Goal: Task Accomplishment & Management: Manage account settings

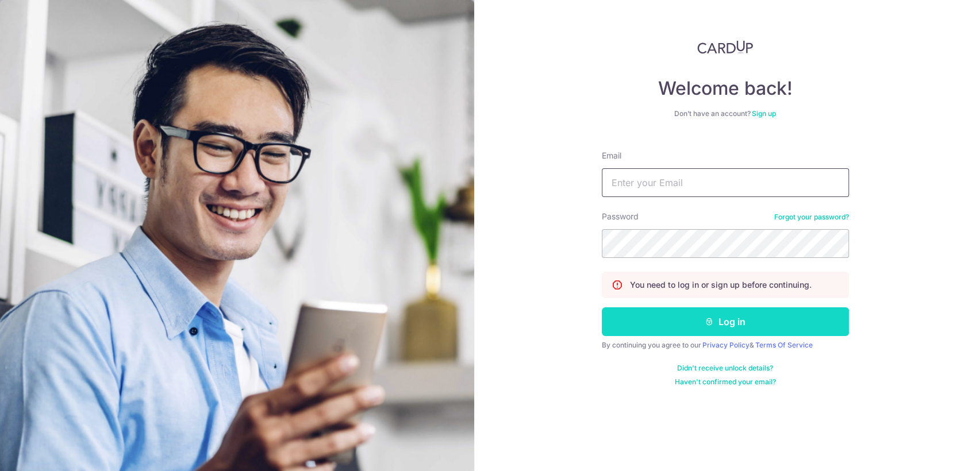
type input "[EMAIL_ADDRESS][DOMAIN_NAME]"
click at [612, 321] on button "Log in" at bounding box center [725, 321] width 247 height 29
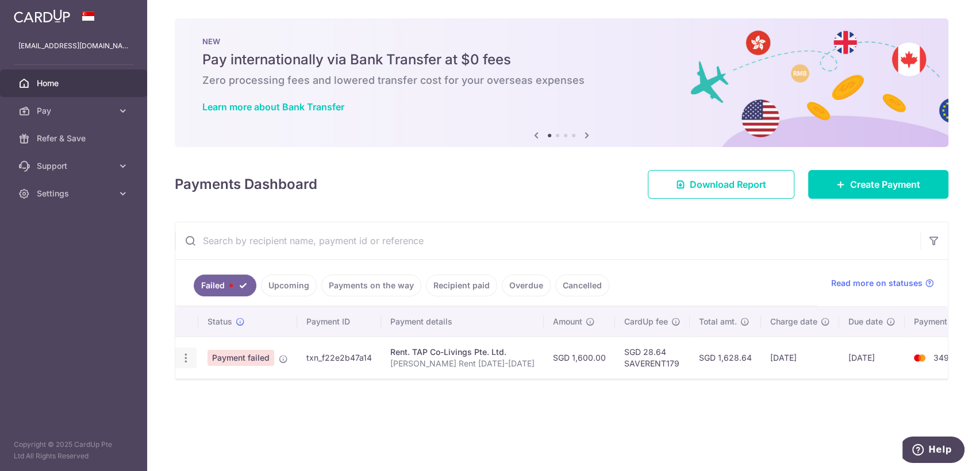
click at [184, 363] on div "Update payment" at bounding box center [185, 358] width 21 height 21
click at [187, 360] on icon "button" at bounding box center [186, 358] width 12 height 12
click at [221, 388] on span "Update payment" at bounding box center [247, 390] width 78 height 14
radio input "true"
type input "1,600.00"
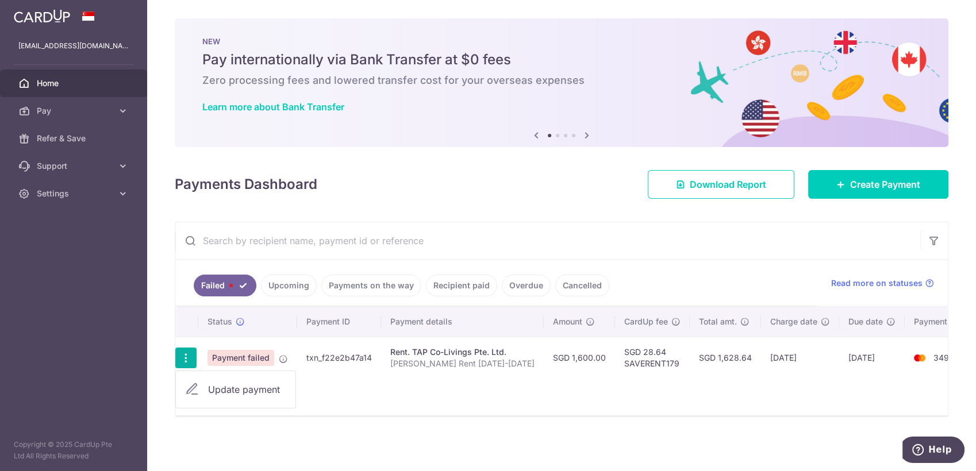
type input "Fareez Rahmat Rent Oct-Nov 2025"
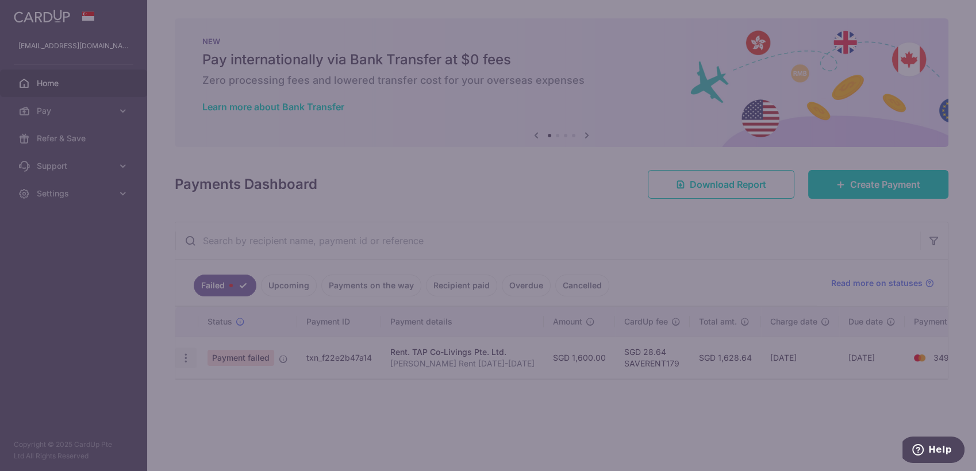
type input "SAVERENT179"
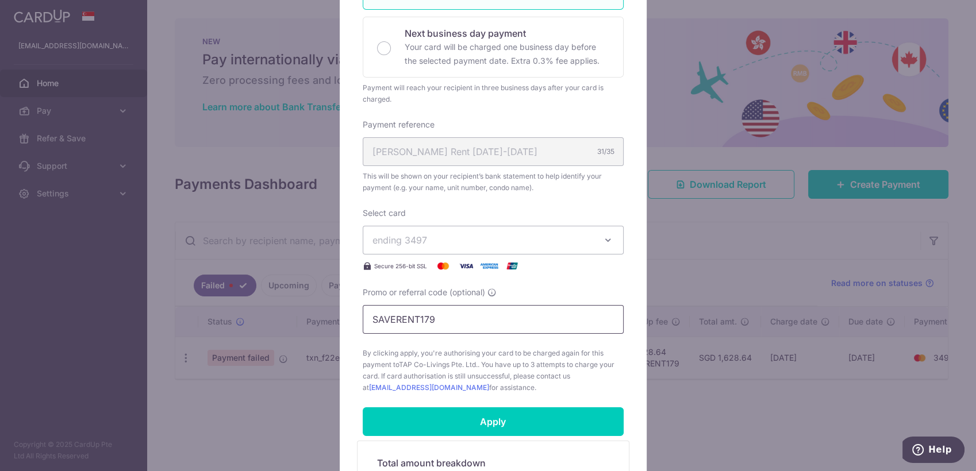
scroll to position [319, 0]
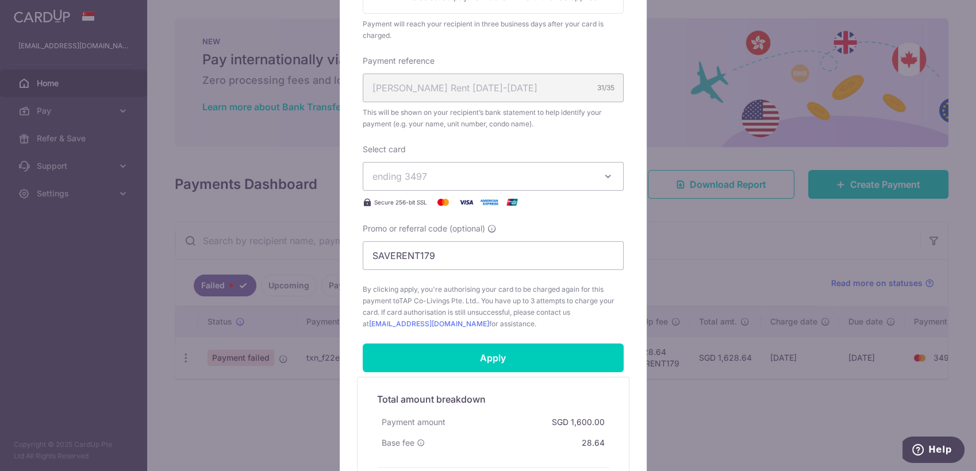
click at [575, 174] on span "ending 3497" at bounding box center [482, 176] width 221 height 14
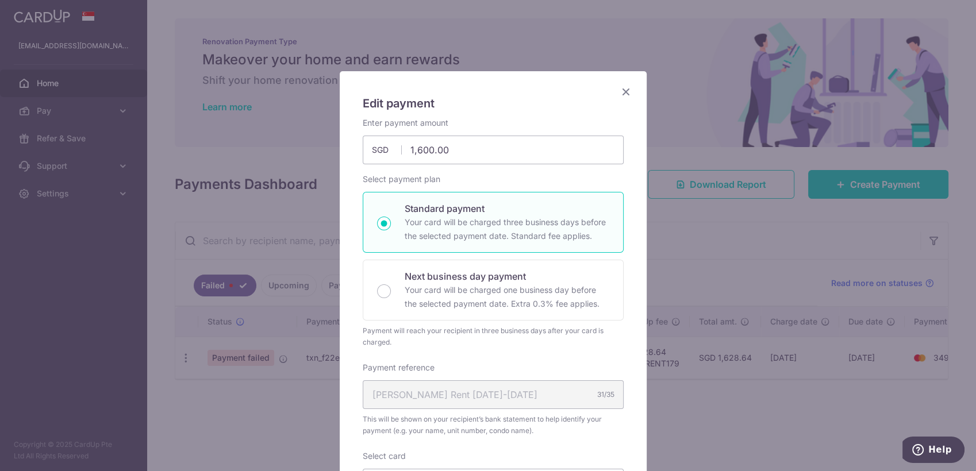
scroll to position [11, 0]
click at [619, 95] on icon "Close" at bounding box center [626, 93] width 14 height 14
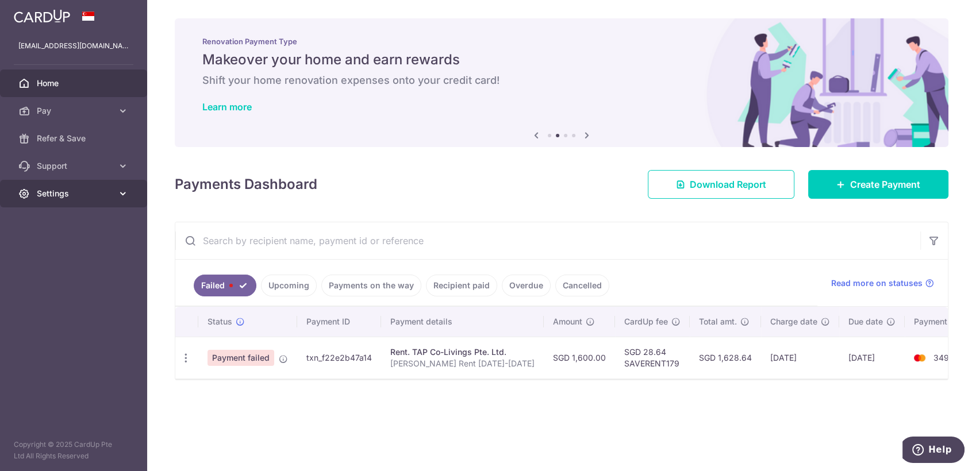
click at [76, 194] on span "Settings" at bounding box center [75, 193] width 76 height 11
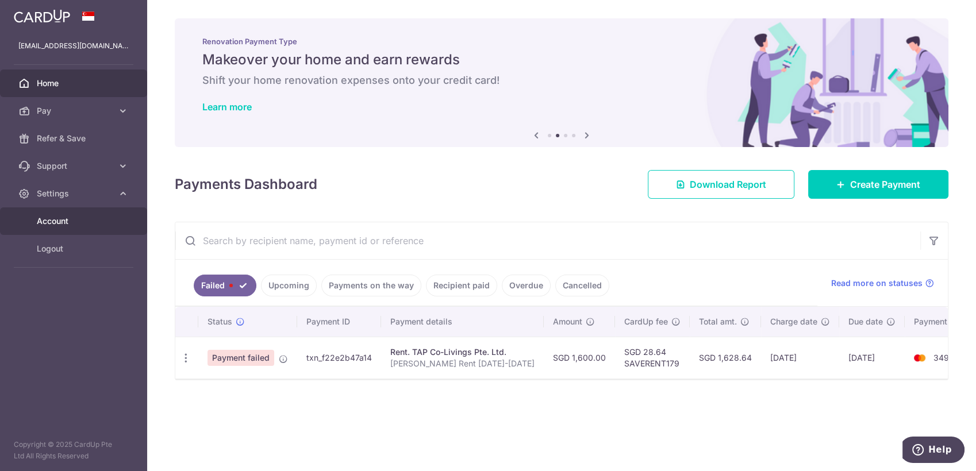
click at [69, 220] on span "Account" at bounding box center [75, 220] width 76 height 11
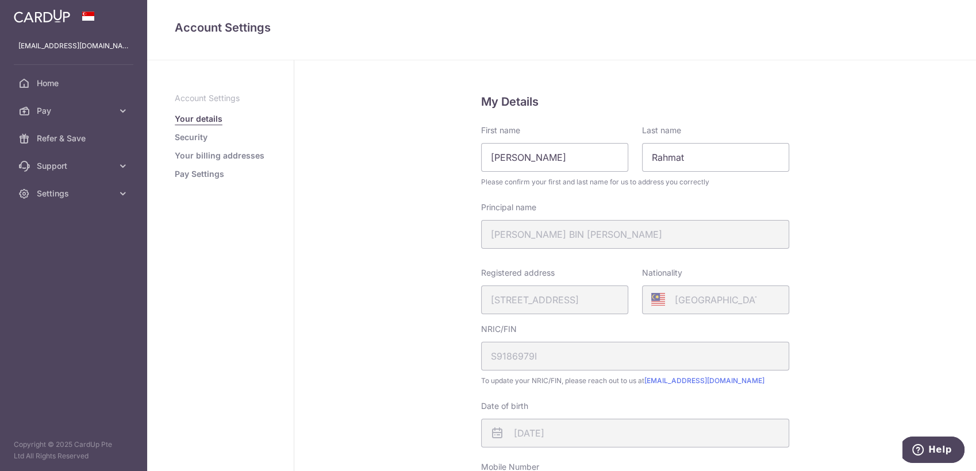
click at [207, 179] on link "Pay Settings" at bounding box center [199, 173] width 49 height 11
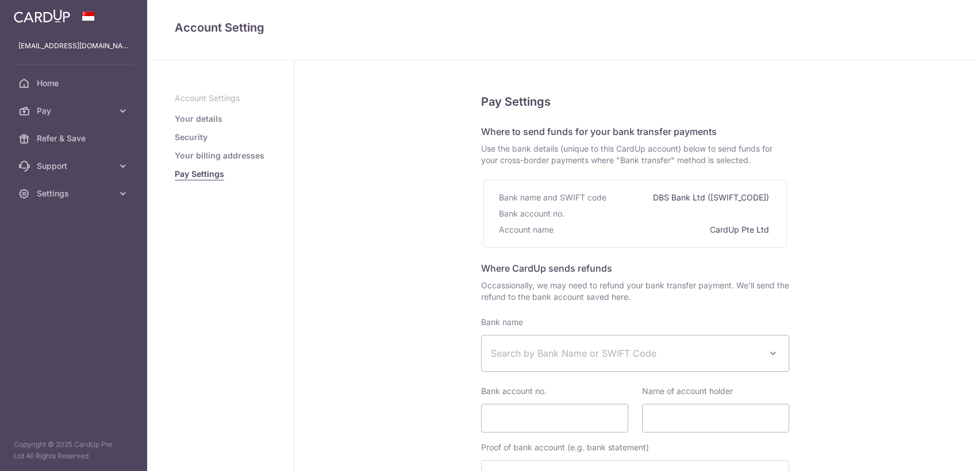
select select
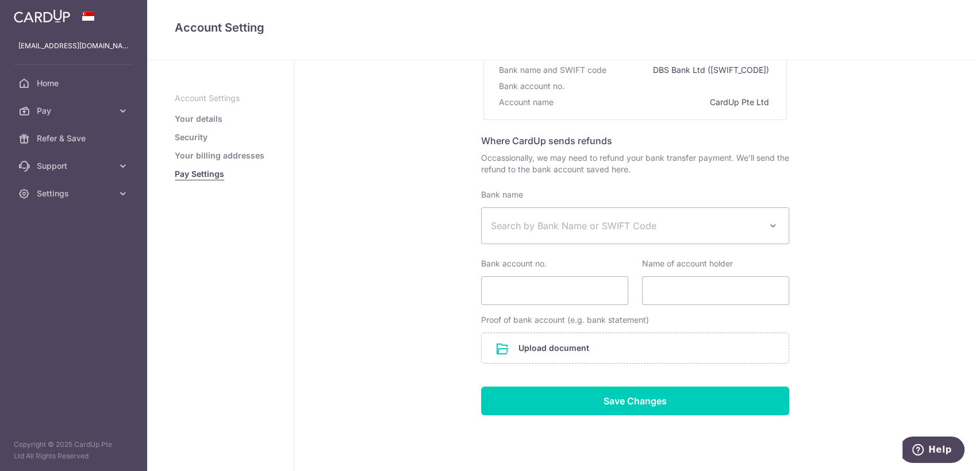
scroll to position [157, 0]
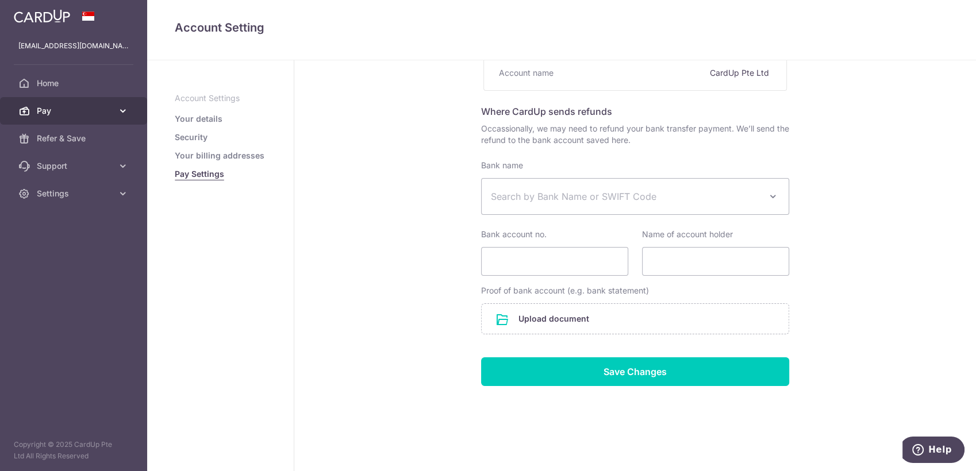
click at [65, 115] on span "Pay" at bounding box center [75, 110] width 76 height 11
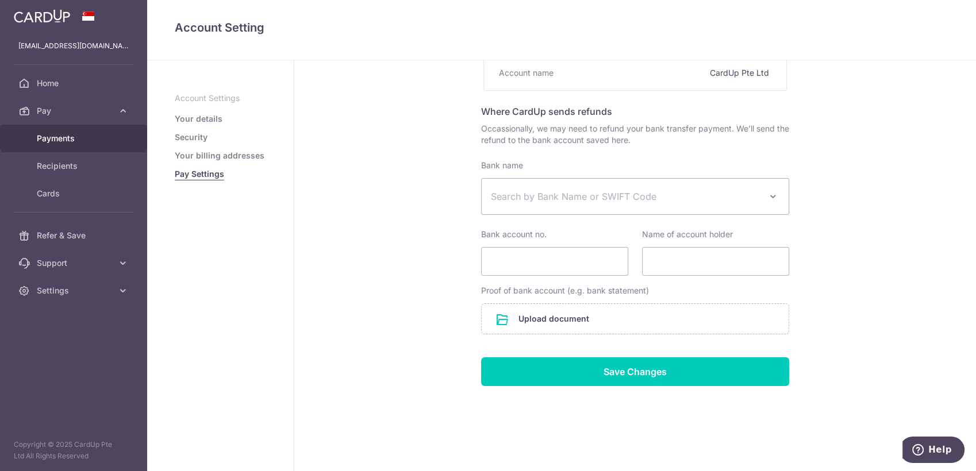
click at [62, 144] on link "Payments" at bounding box center [73, 139] width 147 height 28
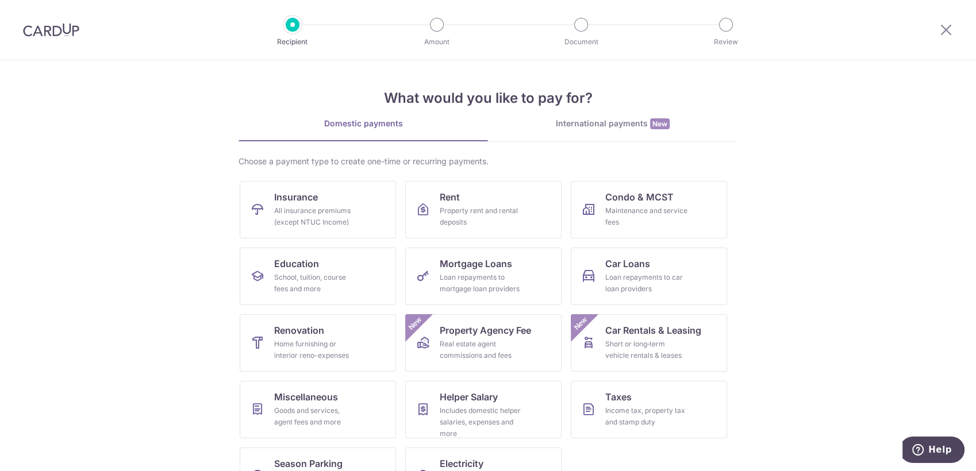
click at [56, 36] on div at bounding box center [51, 30] width 102 height 60
drag, startPoint x: 56, startPoint y: 36, endPoint x: 56, endPoint y: 28, distance: 8.0
click at [56, 28] on img at bounding box center [51, 30] width 56 height 14
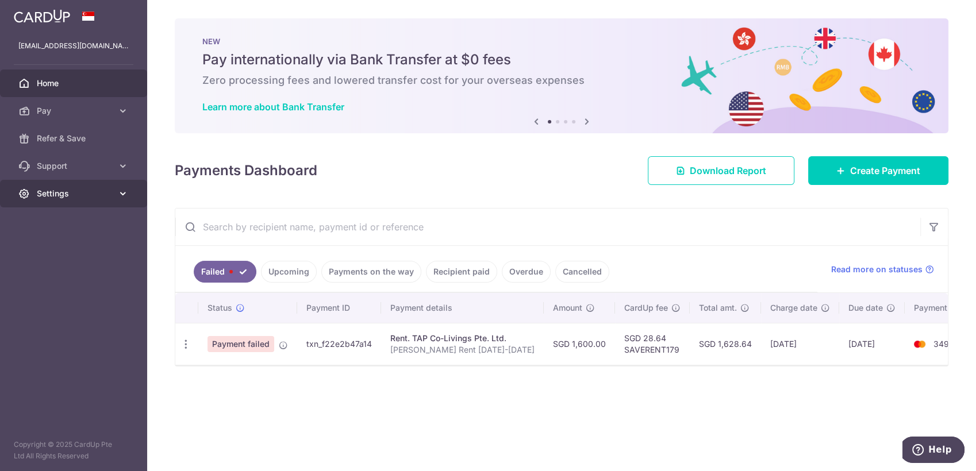
click at [110, 190] on span "Settings" at bounding box center [75, 193] width 76 height 11
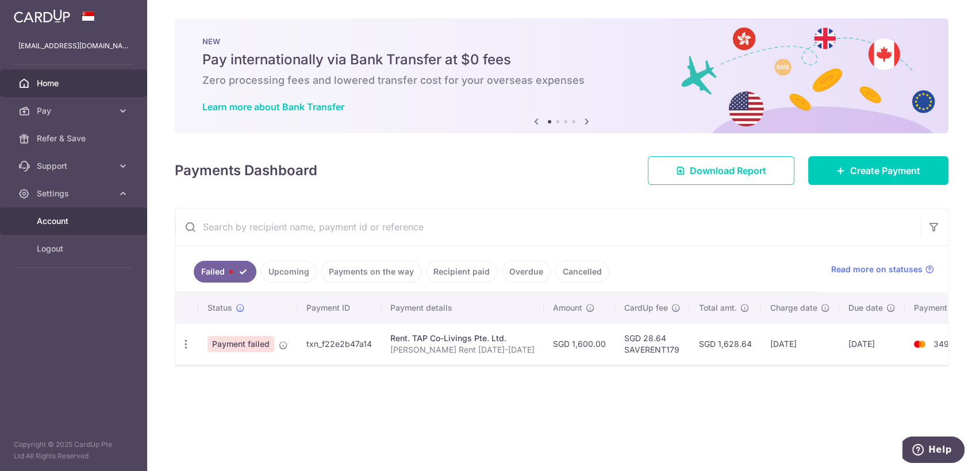
click at [64, 228] on link "Account" at bounding box center [73, 221] width 147 height 28
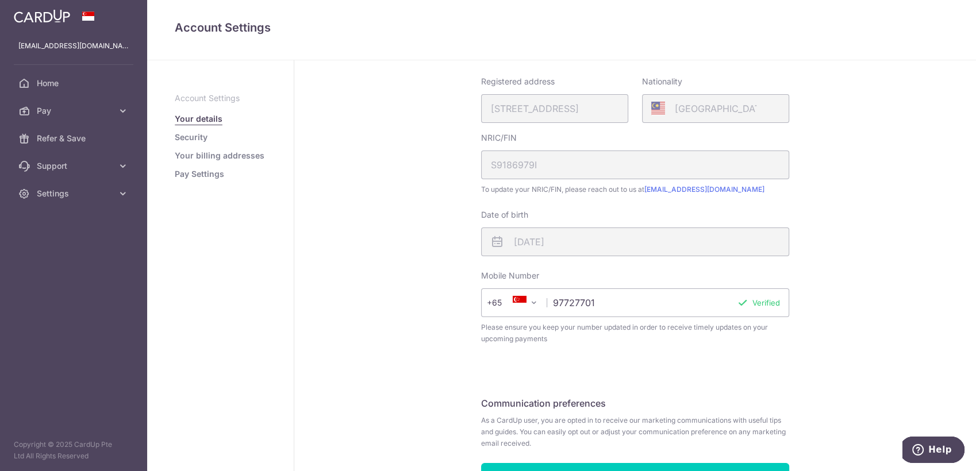
scroll to position [265, 0]
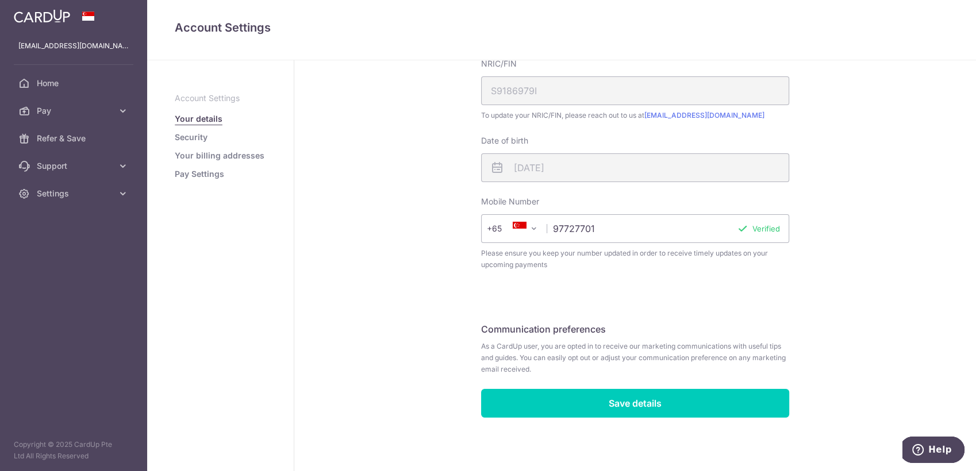
click at [190, 134] on link "Security" at bounding box center [191, 137] width 33 height 11
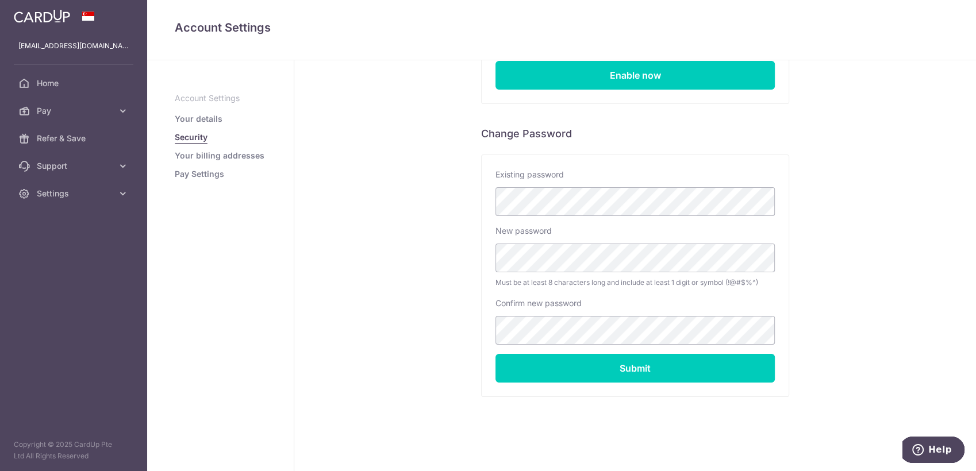
scroll to position [176, 0]
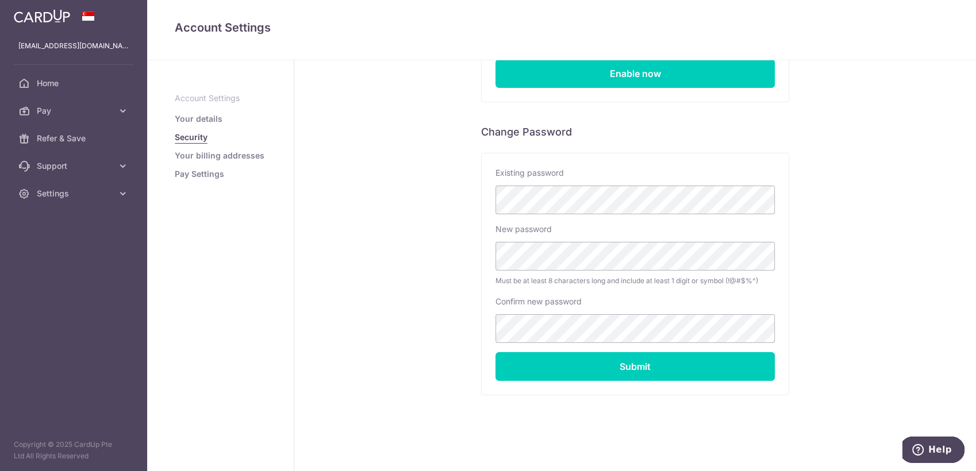
click at [207, 175] on link "Pay Settings" at bounding box center [199, 173] width 49 height 11
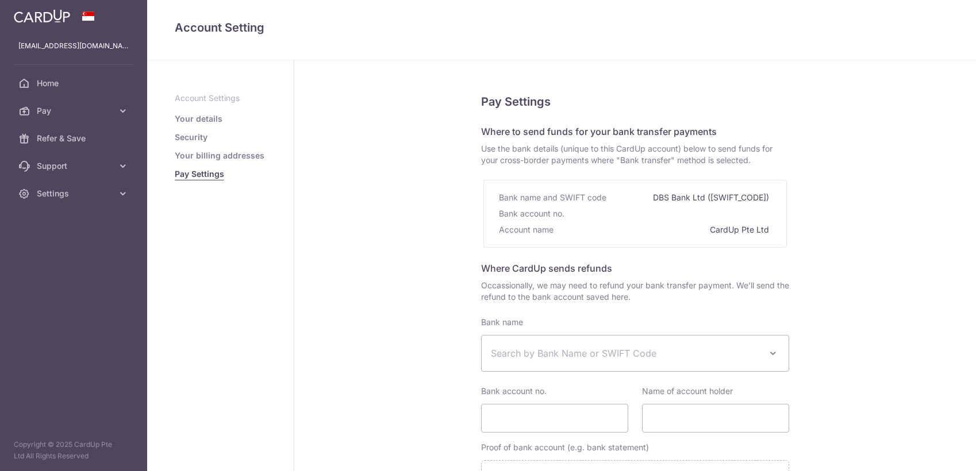
select select
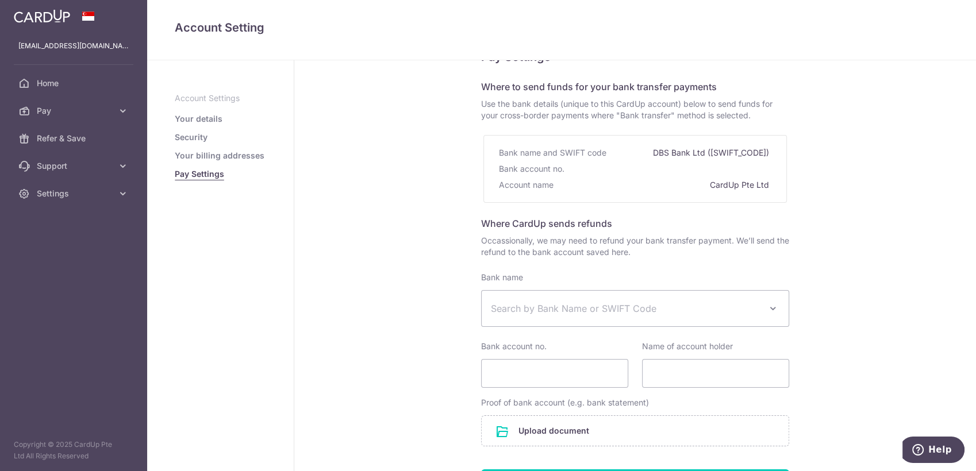
scroll to position [29, 0]
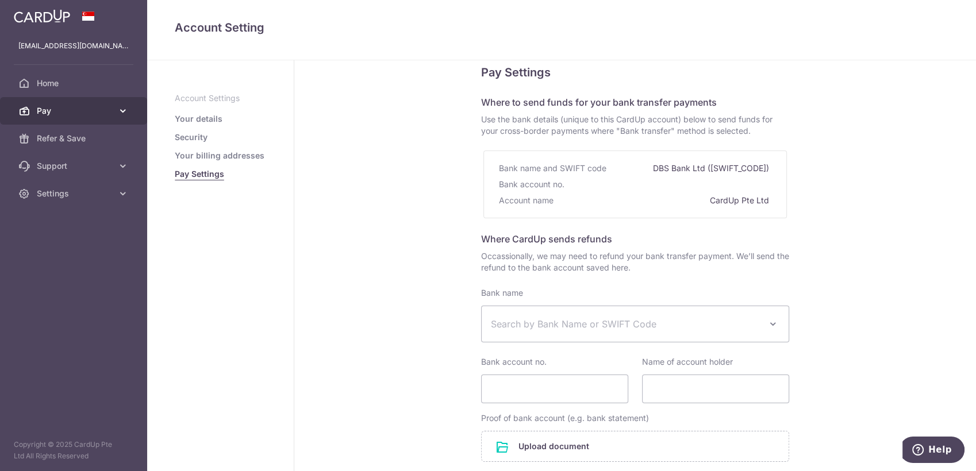
click at [74, 104] on link "Pay" at bounding box center [73, 111] width 147 height 28
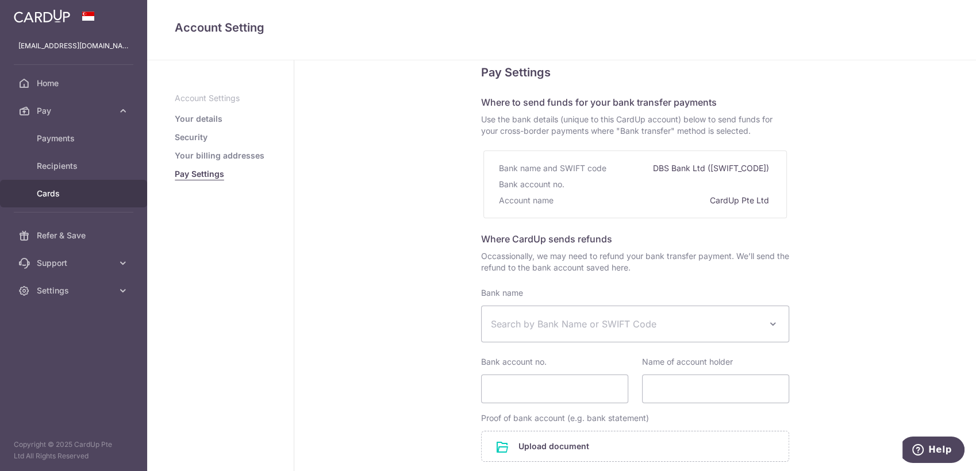
click at [53, 192] on span "Cards" at bounding box center [75, 193] width 76 height 11
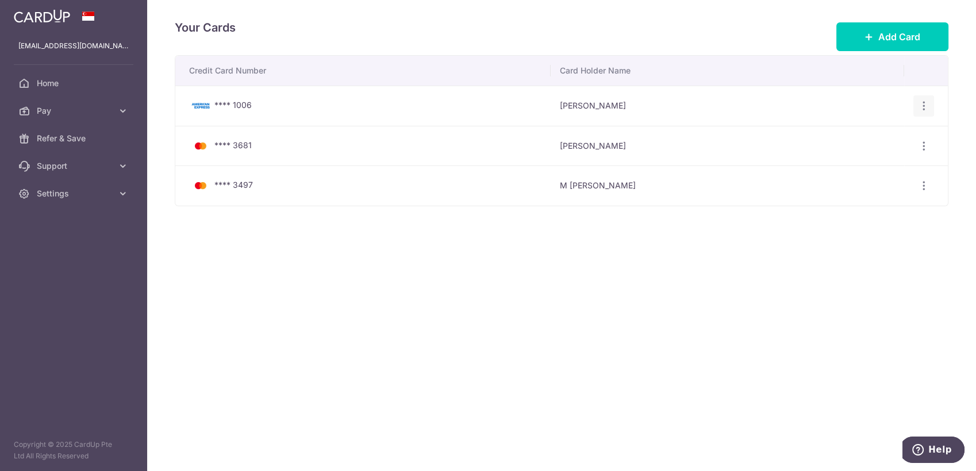
click at [922, 103] on icon "button" at bounding box center [924, 106] width 12 height 12
click at [845, 167] on link "Delete" at bounding box center [874, 166] width 120 height 28
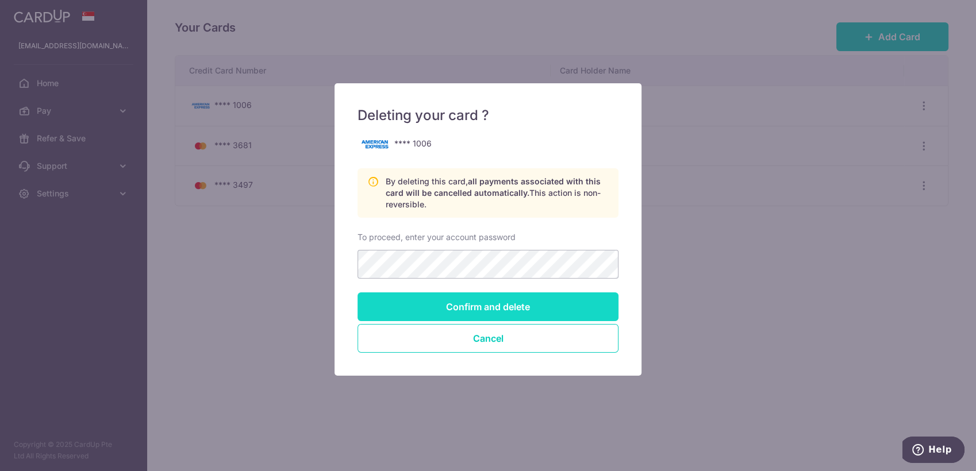
click at [394, 302] on input "Confirm and delete" at bounding box center [487, 306] width 261 height 29
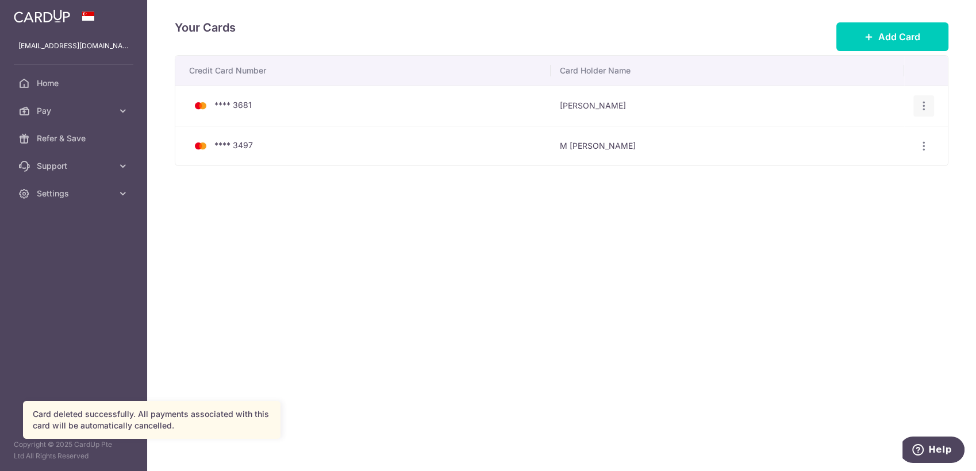
click at [927, 102] on icon "button" at bounding box center [924, 106] width 12 height 12
click at [868, 161] on span "Delete" at bounding box center [885, 166] width 78 height 14
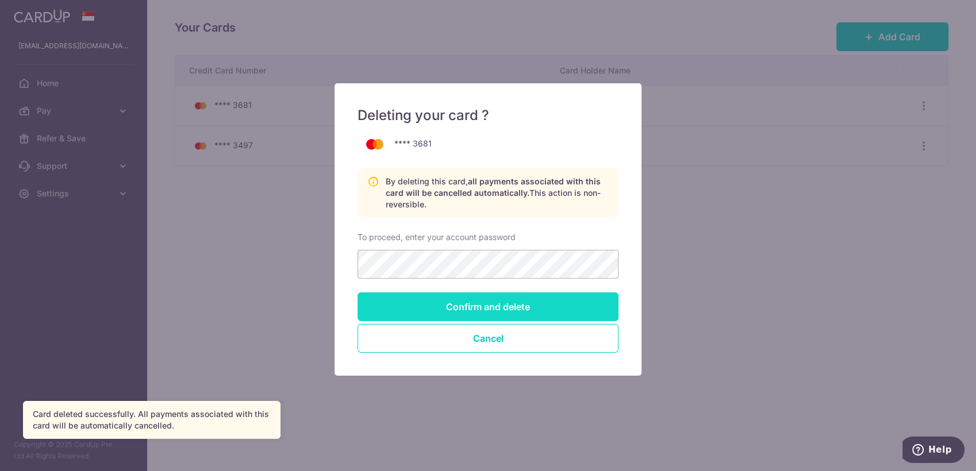
click at [403, 301] on input "Confirm and delete" at bounding box center [487, 306] width 261 height 29
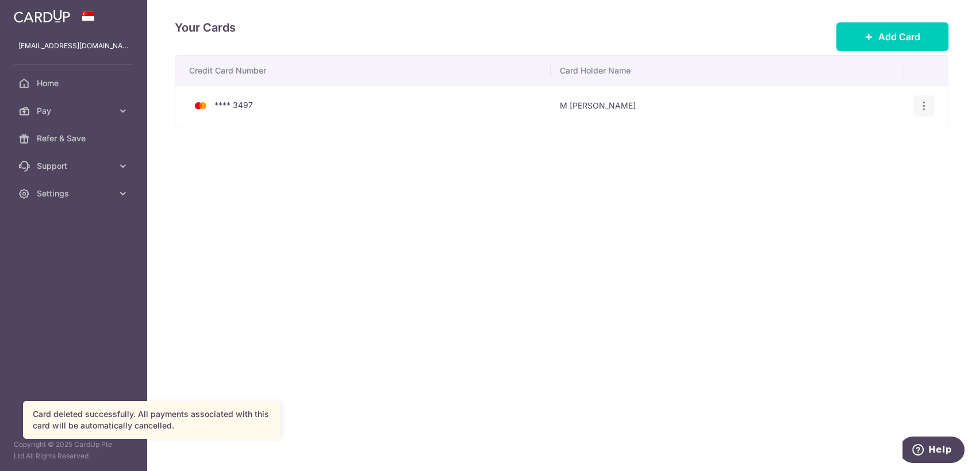
click at [918, 110] on icon "button" at bounding box center [924, 106] width 12 height 12
click at [866, 164] on span "Delete" at bounding box center [885, 166] width 78 height 14
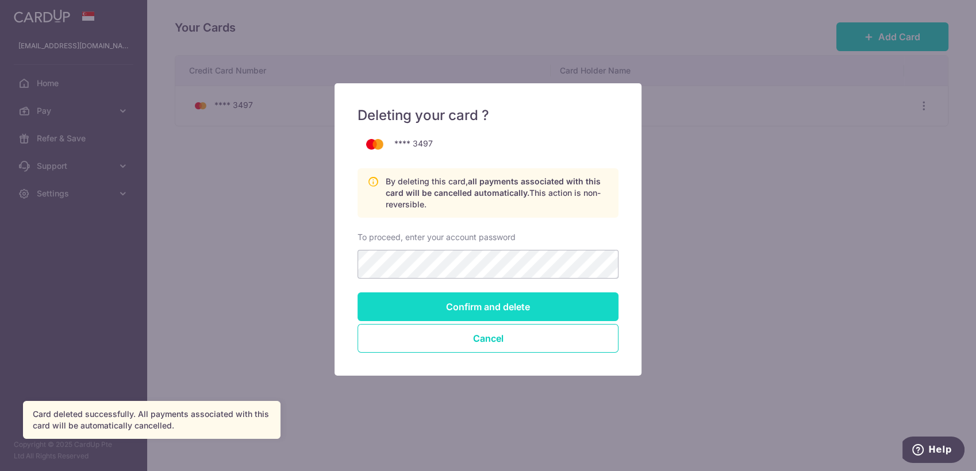
click at [455, 310] on input "Confirm and delete" at bounding box center [487, 306] width 261 height 29
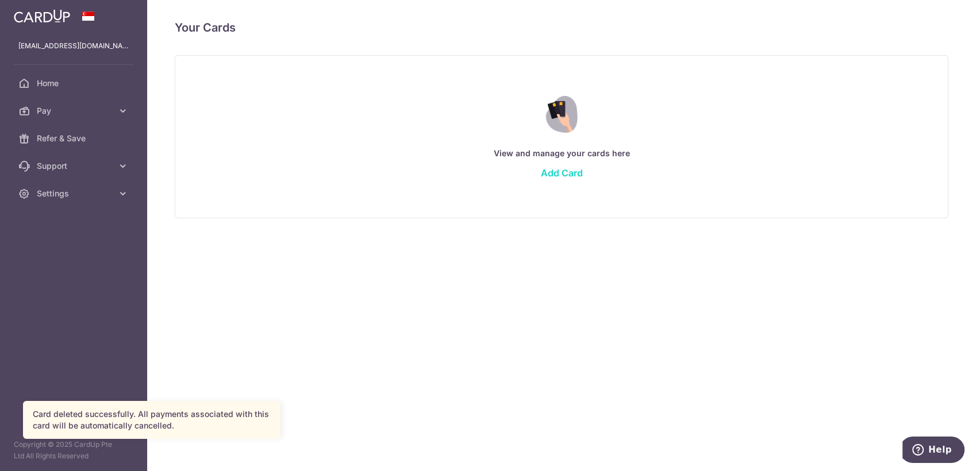
click at [567, 169] on link "Add Card" at bounding box center [562, 172] width 42 height 11
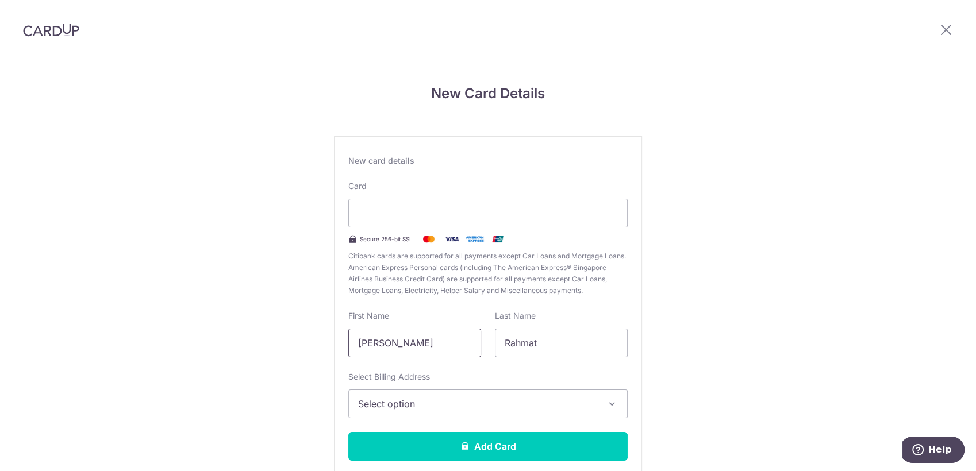
drag, startPoint x: 408, startPoint y: 344, endPoint x: 310, endPoint y: 346, distance: 97.7
click at [310, 346] on div "New Card Details New card details Card Secure 256-bit SSL Citibank cards are su…" at bounding box center [488, 301] width 976 height 483
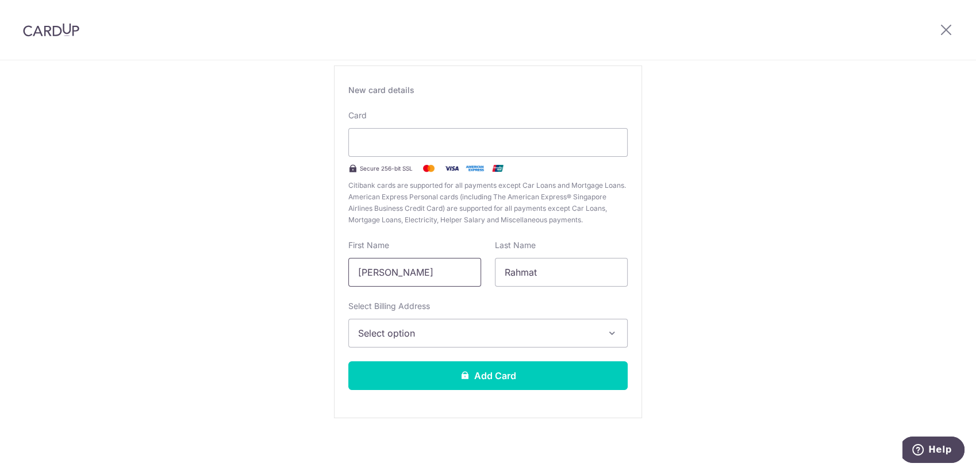
type input "[PERSON_NAME]"
click at [450, 328] on span "Select option" at bounding box center [477, 333] width 239 height 14
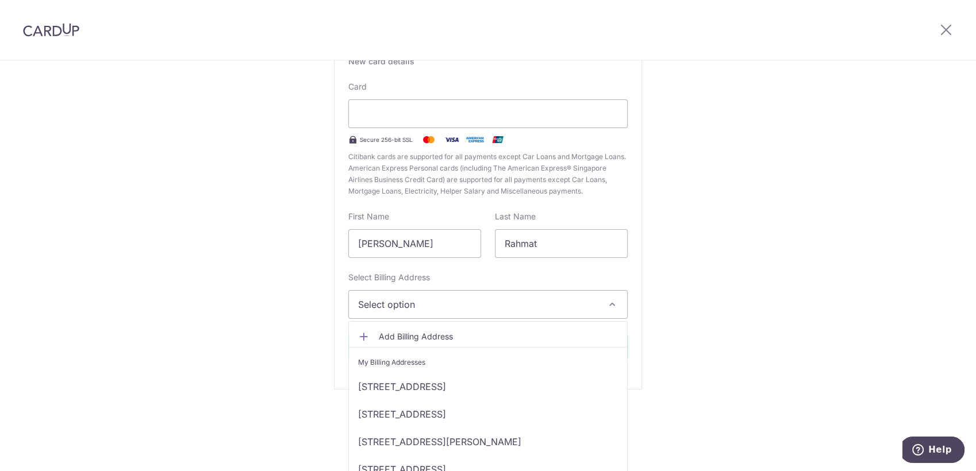
scroll to position [45, 0]
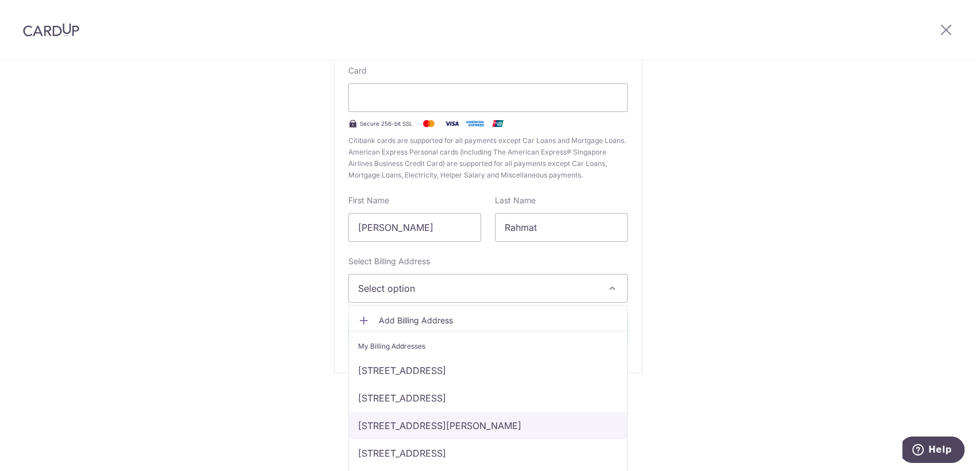
click at [392, 421] on link "339 JOO CHIAT ROAD, #02-01, Singapore, Singapore, Singapore-427591" at bounding box center [488, 426] width 278 height 28
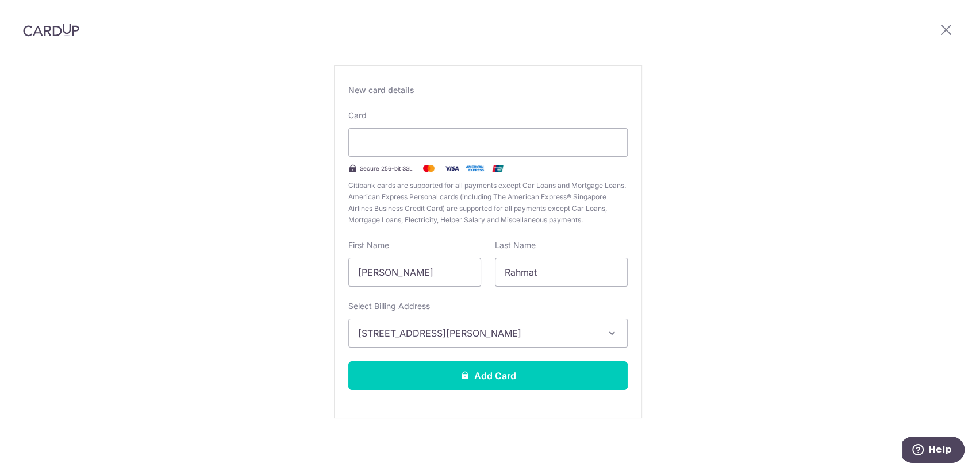
click at [541, 337] on span "339 JOO CHIAT ROAD, #02-01, Singapore, Singapore, Singapore-427591" at bounding box center [477, 333] width 239 height 14
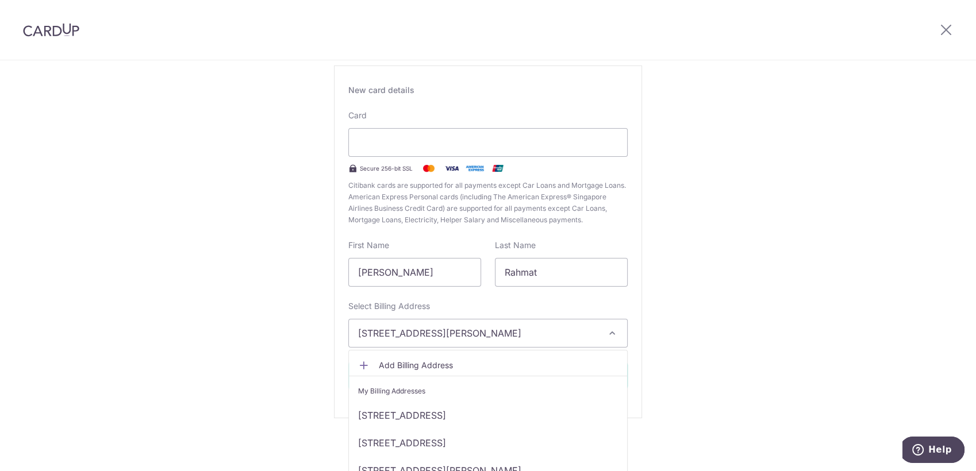
click at [359, 363] on icon at bounding box center [363, 365] width 11 height 11
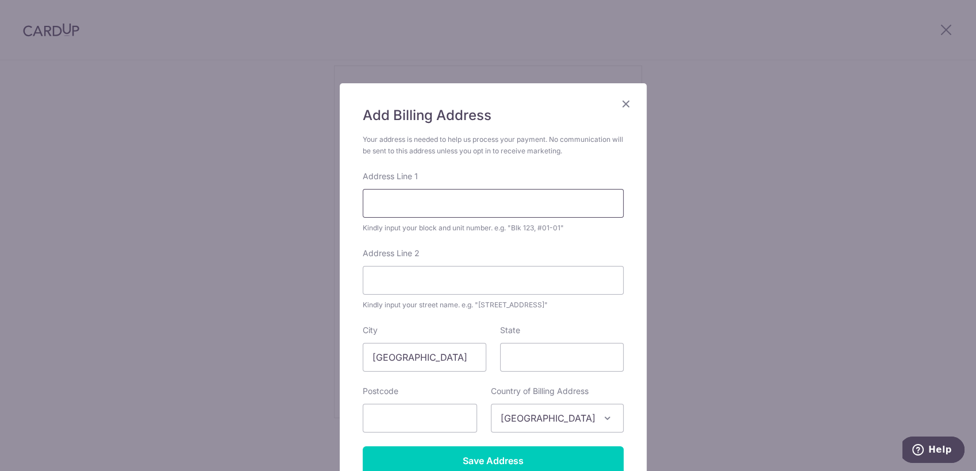
click at [376, 209] on input "Address Line 1" at bounding box center [493, 203] width 261 height 29
type input "339 JOO CHIAT ROAD #04-01"
type input "427591"
click at [502, 206] on input "339 JOO CHIAT ROAD #04-01" at bounding box center [493, 203] width 261 height 29
click at [594, 233] on div "Kindly input your block and unit number. e.g. "Blk 123, #01-01"" at bounding box center [493, 227] width 261 height 11
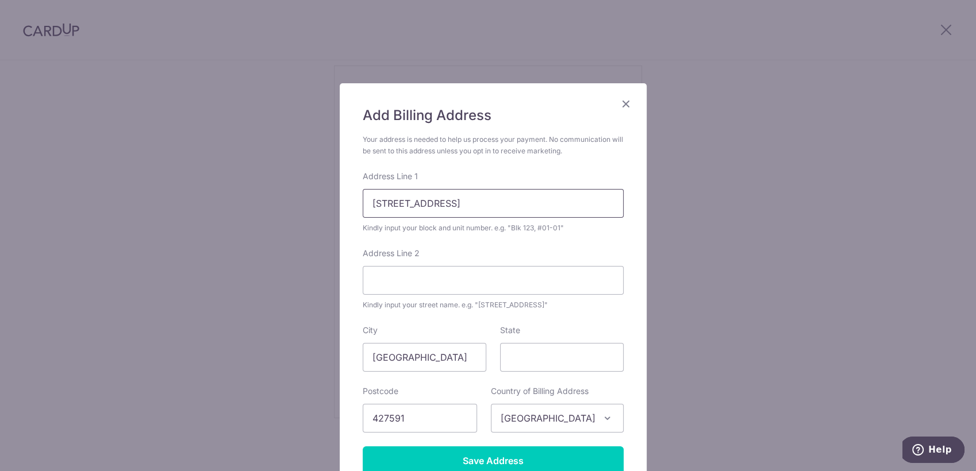
click at [588, 203] on input "339 JOO CHIAT ROAD #04-01" at bounding box center [493, 203] width 261 height 29
type input "339 JOO CHIAT ROAD #04-01"
click at [557, 169] on form "Your address is needed to help us process your payment. No communication will b…" at bounding box center [493, 304] width 261 height 341
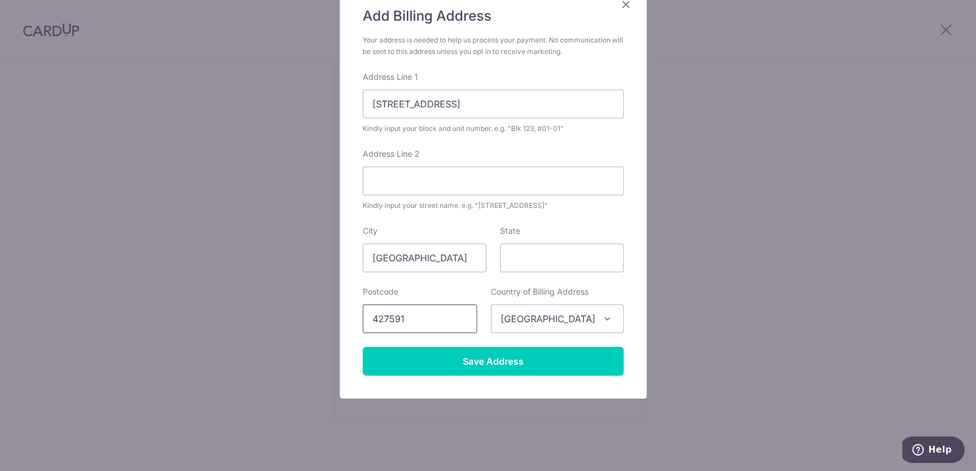
scroll to position [110, 0]
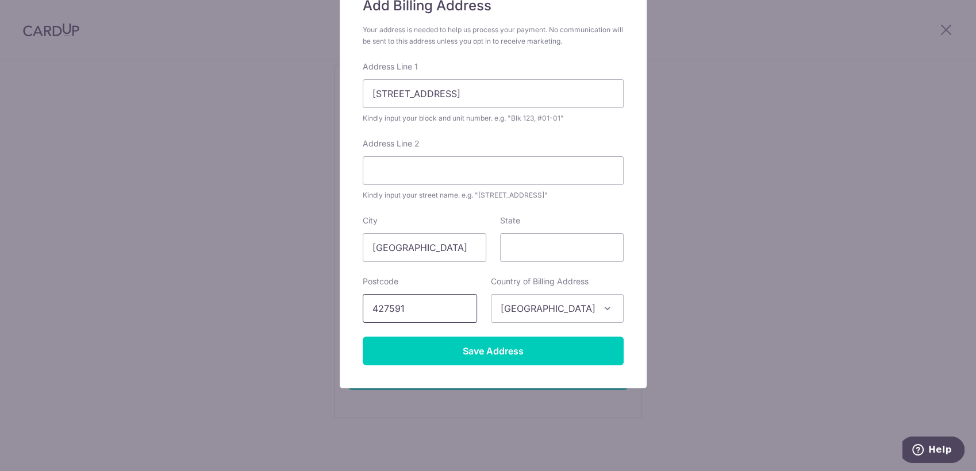
click at [409, 306] on input "427591" at bounding box center [420, 308] width 114 height 29
type input "427591"
click at [427, 272] on form "Your address is needed to help us process your payment. No communication will b…" at bounding box center [493, 194] width 261 height 341
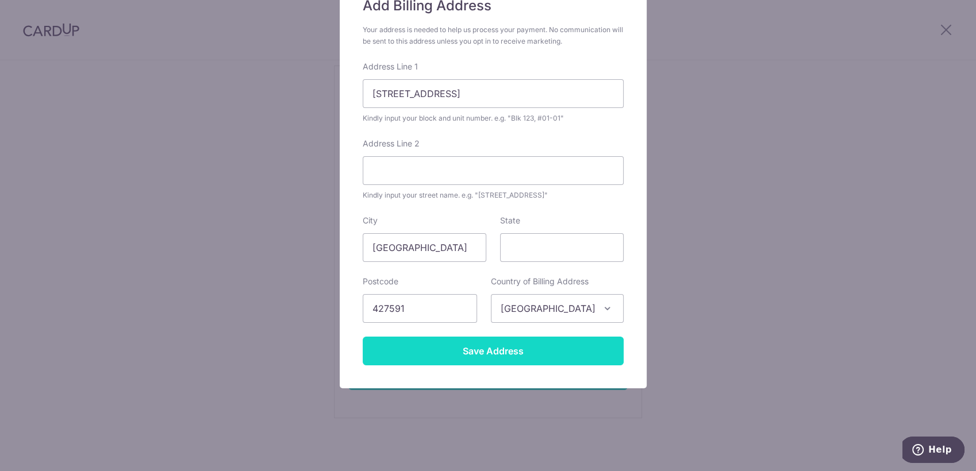
click at [441, 342] on input "Save Address" at bounding box center [493, 351] width 261 height 29
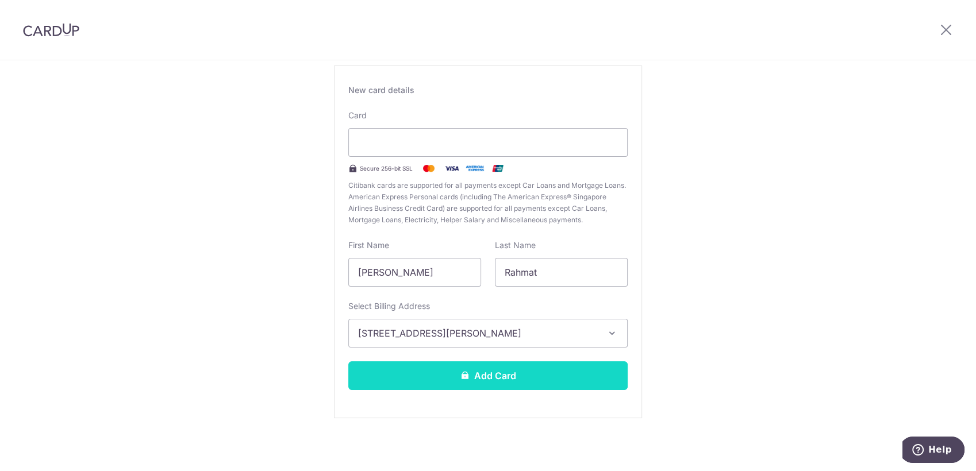
click at [435, 372] on button "Add Card" at bounding box center [487, 375] width 279 height 29
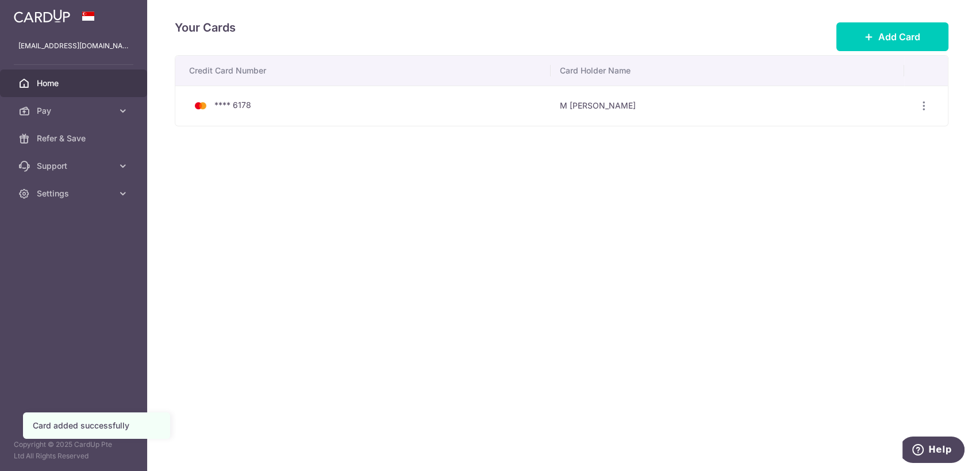
click at [80, 78] on span "Home" at bounding box center [75, 83] width 76 height 11
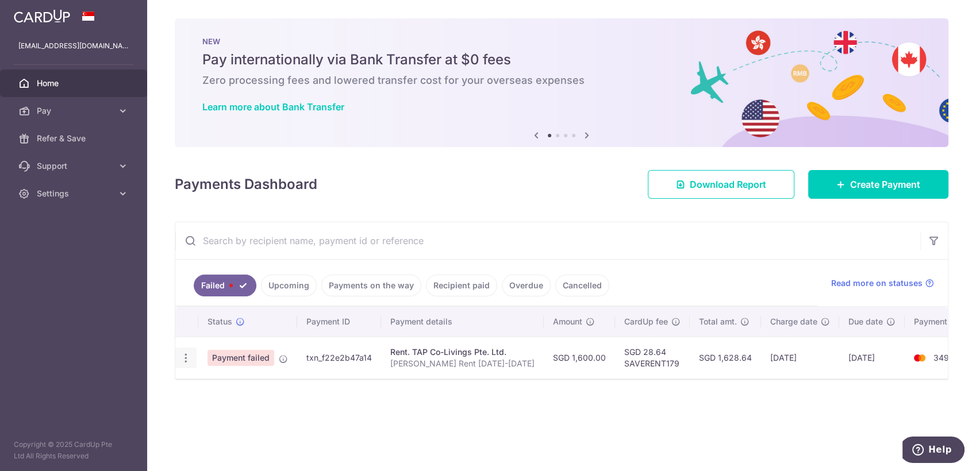
click at [187, 344] on td "Update payment" at bounding box center [186, 358] width 23 height 42
click at [188, 361] on icon "button" at bounding box center [186, 358] width 12 height 12
click at [213, 392] on span "Update payment" at bounding box center [247, 390] width 78 height 14
radio input "true"
type input "1,600.00"
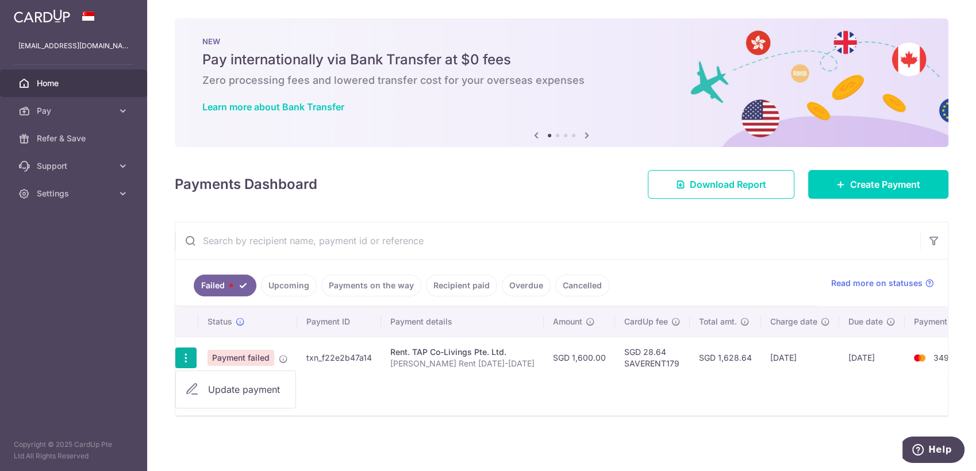
type input "[PERSON_NAME] Rent [DATE]-[DATE]"
type input "SAVERENT179"
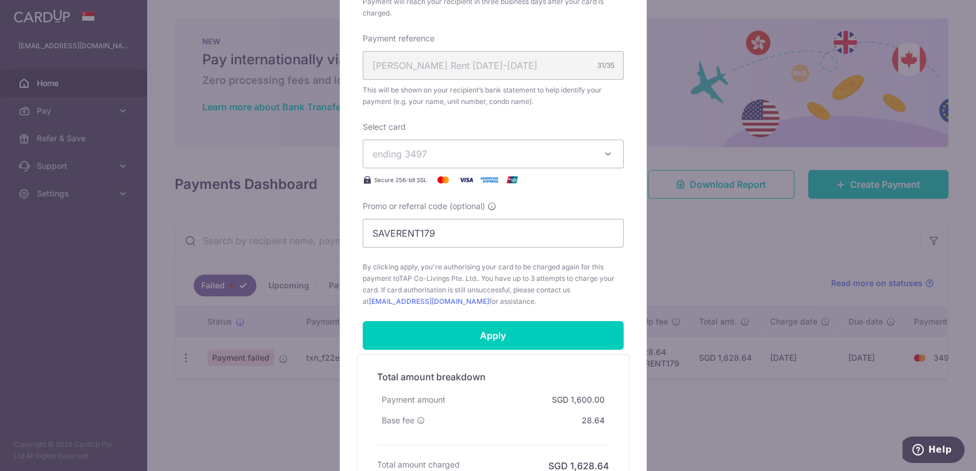
scroll to position [319, 0]
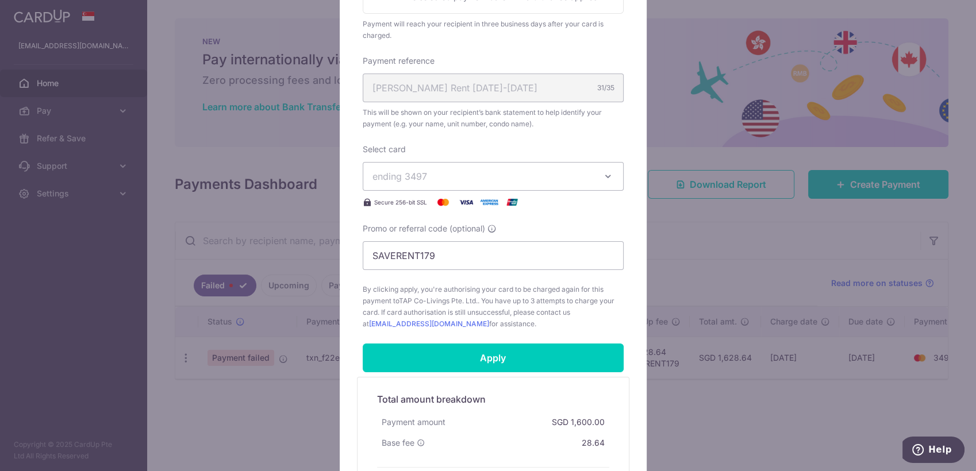
click at [576, 173] on span "ending 3497" at bounding box center [482, 176] width 221 height 14
click at [470, 232] on span "**** 6178" at bounding box center [492, 231] width 241 height 14
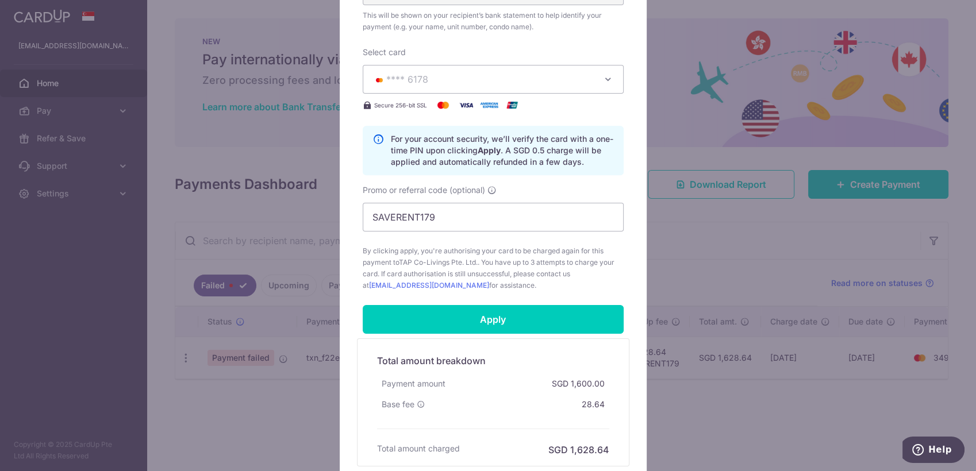
scroll to position [510, 0]
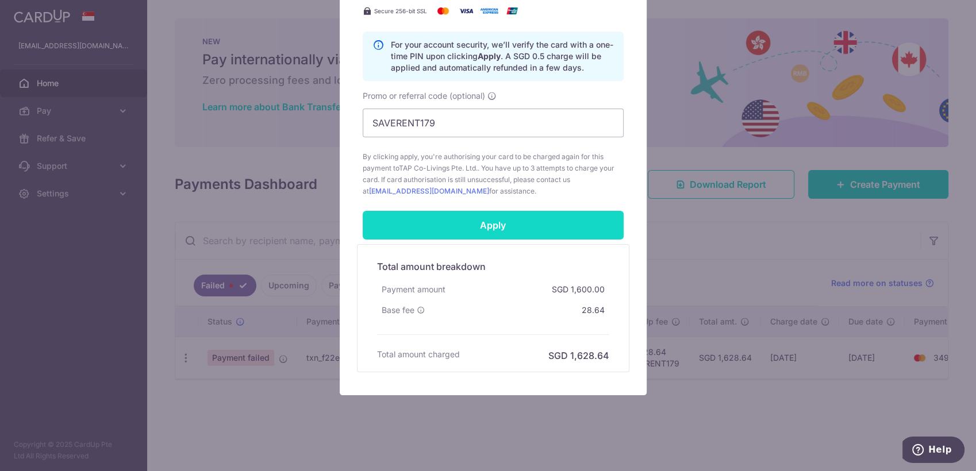
click at [501, 222] on input "Apply" at bounding box center [493, 225] width 261 height 29
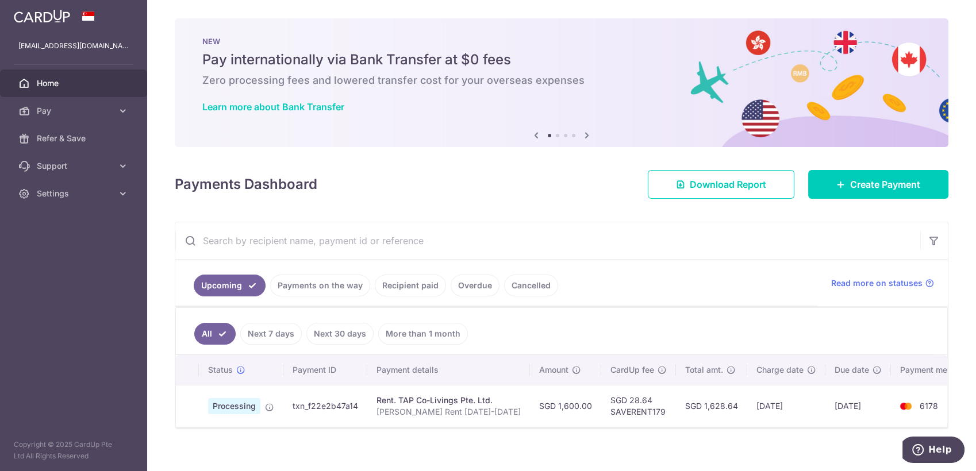
click at [621, 246] on input "text" at bounding box center [547, 240] width 745 height 37
